Goal: Task Accomplishment & Management: Complete application form

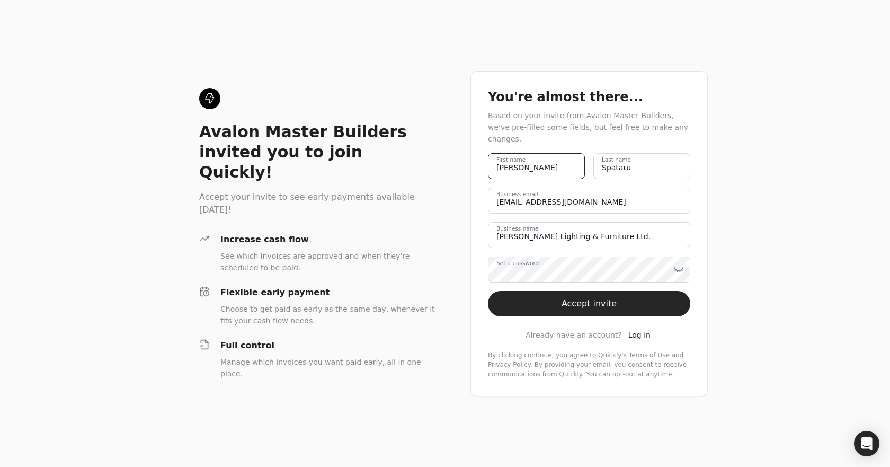
drag, startPoint x: 520, startPoint y: 166, endPoint x: 483, endPoint y: 175, distance: 37.8
click at [481, 166] on div "You're almost there... Based on your invite from Avalon Master Builders, we've …" at bounding box center [588, 233] width 237 height 325
type name "Kyla"
drag, startPoint x: 640, startPoint y: 154, endPoint x: 544, endPoint y: 154, distance: 95.9
click at [544, 154] on div "[PERSON_NAME] First name [PERSON_NAME] Last name" at bounding box center [589, 166] width 202 height 26
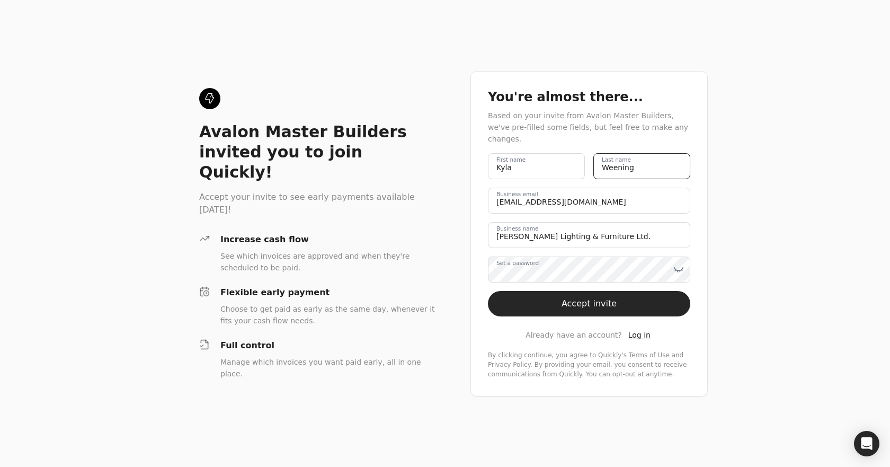
type name "Weening"
click at [539, 265] on label "Set a password" at bounding box center [517, 263] width 42 height 8
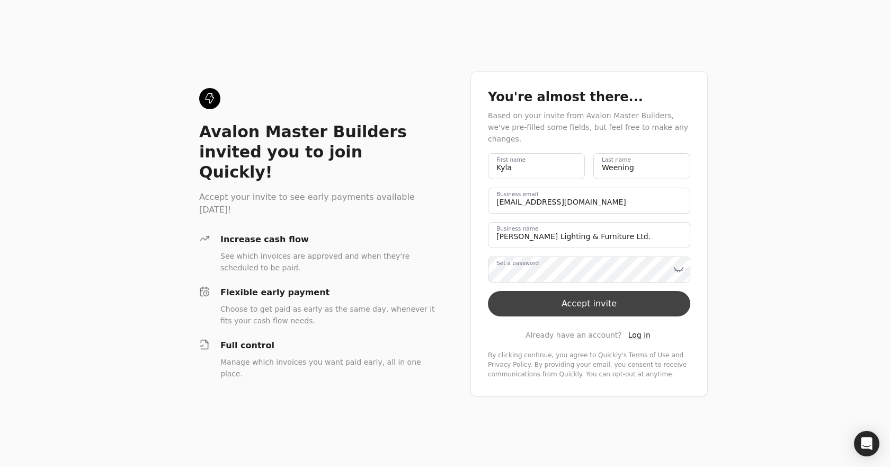
click at [605, 303] on button "Accept invite" at bounding box center [589, 303] width 202 height 25
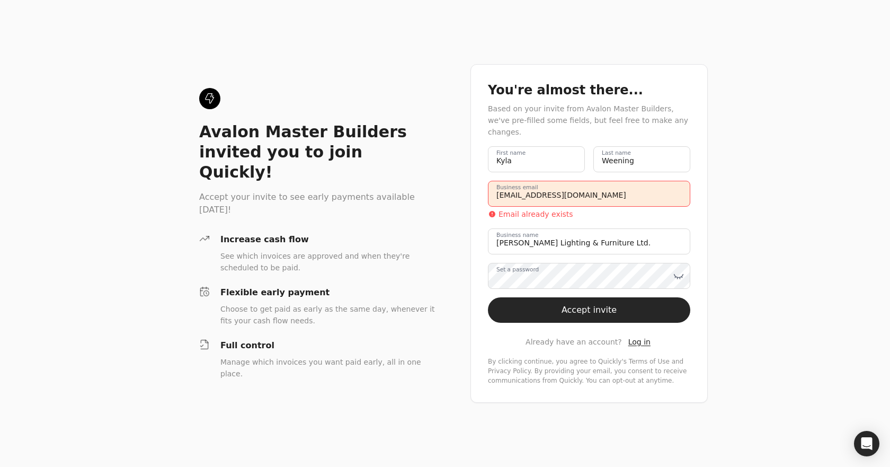
click at [576, 189] on email "[EMAIL_ADDRESS][DOMAIN_NAME]" at bounding box center [589, 194] width 202 height 26
click at [585, 210] on div "Email already exists" at bounding box center [589, 214] width 202 height 11
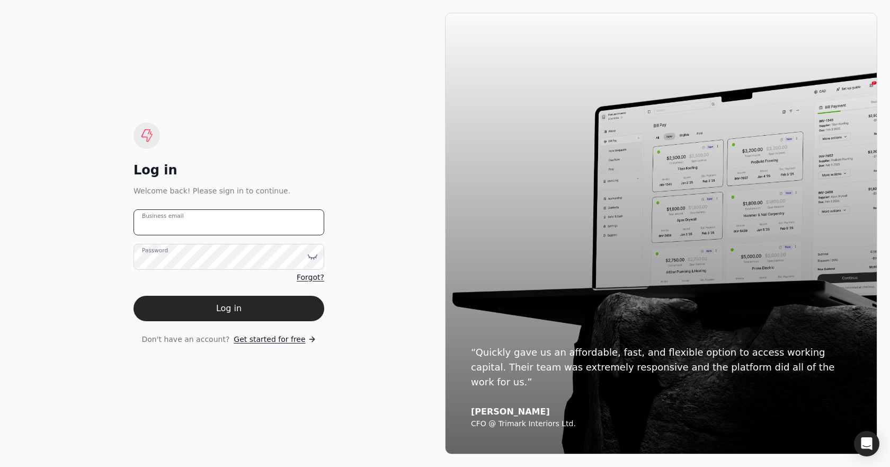
click at [207, 229] on email "Business email" at bounding box center [229, 222] width 191 height 26
type email "[EMAIL_ADDRESS][DOMAIN_NAME]"
